Goal: Task Accomplishment & Management: Manage account settings

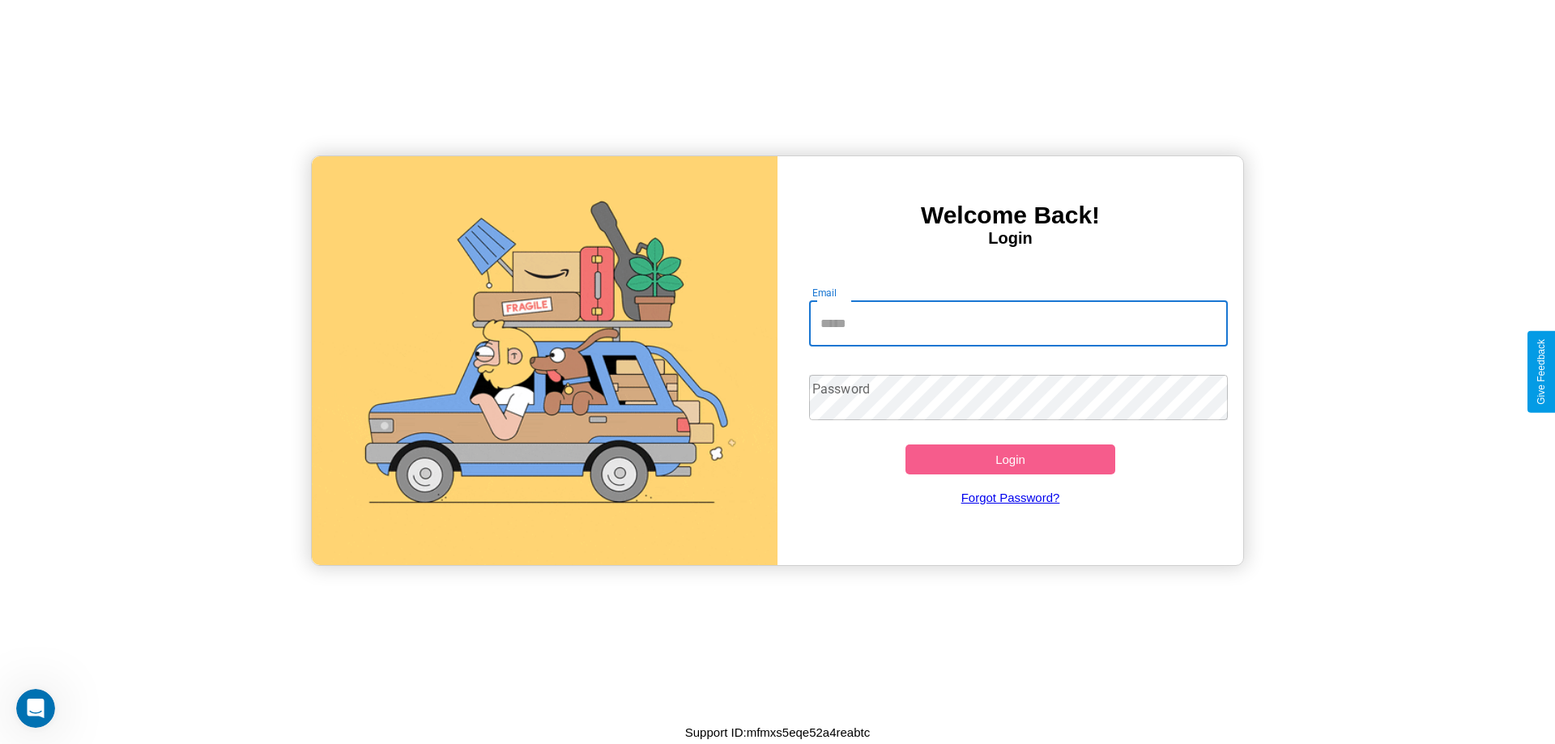
click at [1018, 323] on input "Email" at bounding box center [1019, 323] width 420 height 45
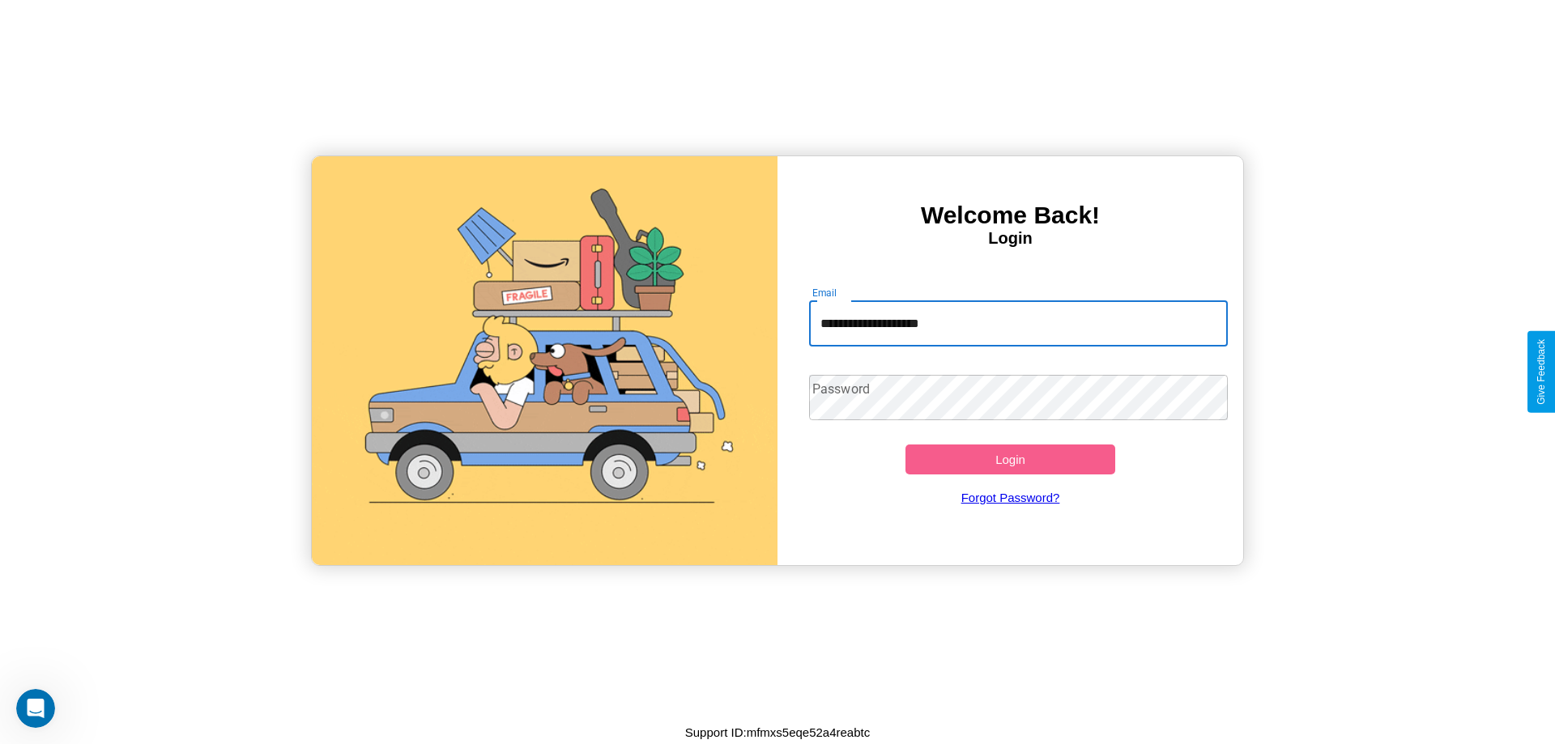
type input "**********"
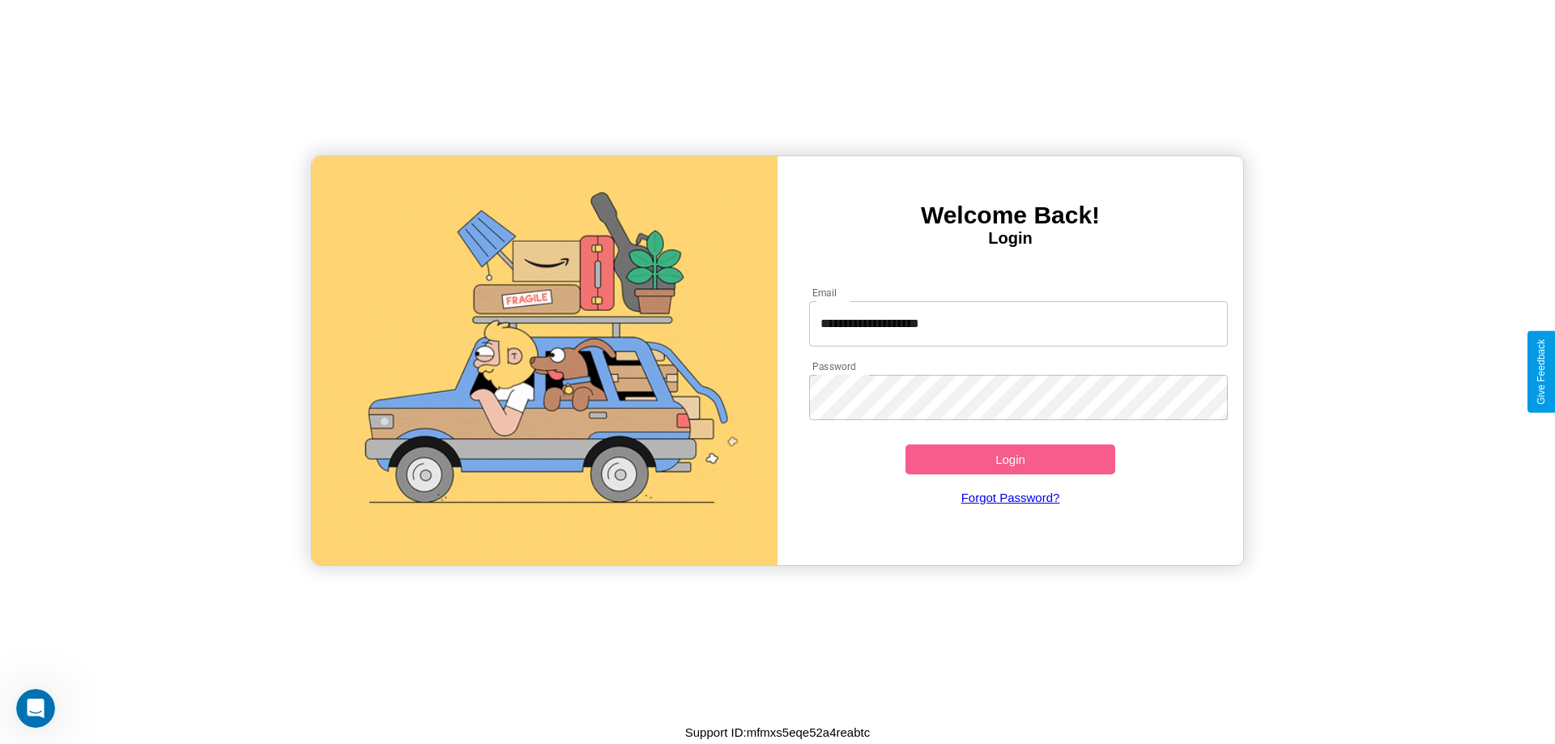
click at [1010, 459] on button "Login" at bounding box center [1011, 460] width 210 height 30
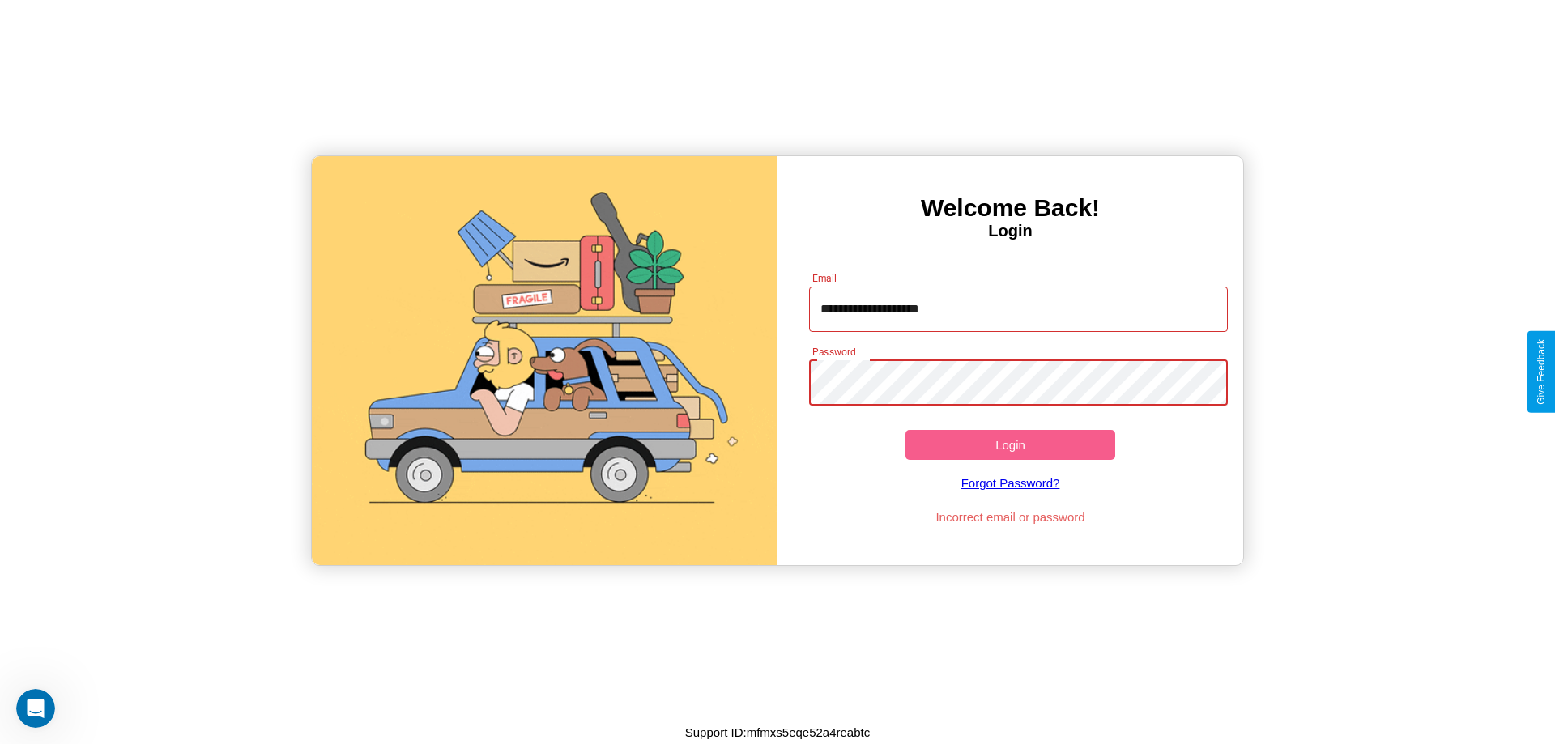
click at [1010, 445] on button "Login" at bounding box center [1011, 445] width 210 height 30
